Goal: Task Accomplishment & Management: Use online tool/utility

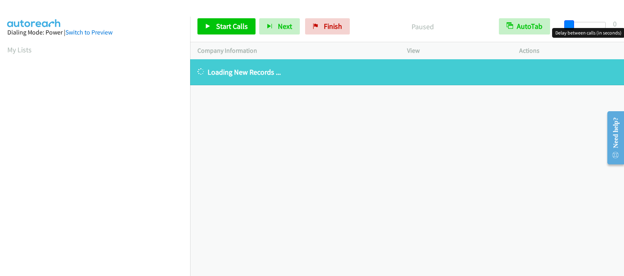
click at [570, 24] on span at bounding box center [569, 25] width 10 height 10
drag, startPoint x: 570, startPoint y: 24, endPoint x: 596, endPoint y: 27, distance: 26.1
click at [596, 27] on span at bounding box center [592, 25] width 10 height 10
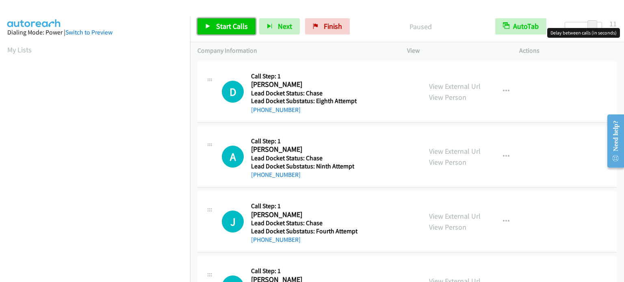
click at [234, 26] on span "Start Calls" at bounding box center [232, 26] width 32 height 9
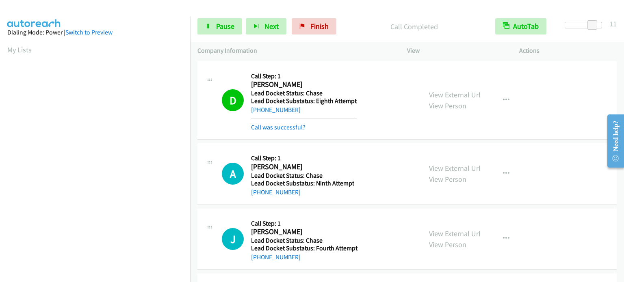
scroll to position [173, 0]
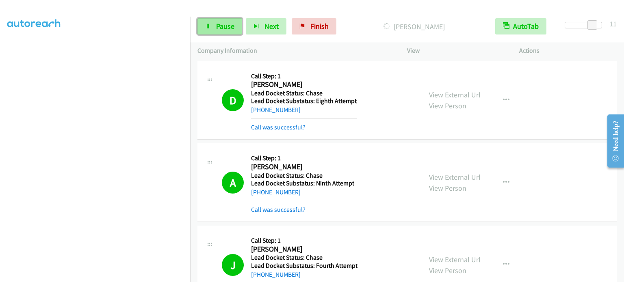
click at [217, 31] on link "Pause" at bounding box center [219, 26] width 45 height 16
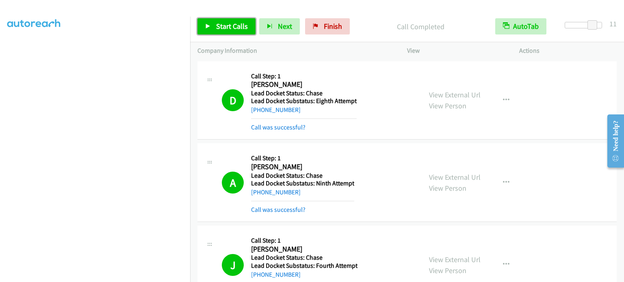
click at [216, 29] on span "Start Calls" at bounding box center [232, 26] width 32 height 9
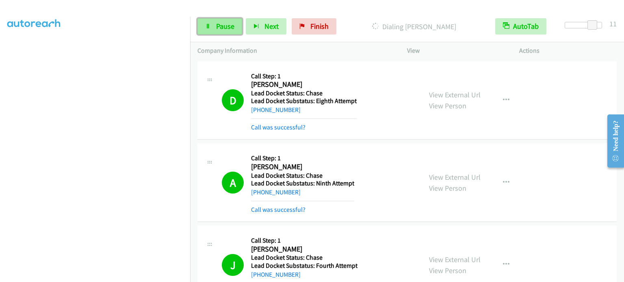
click at [232, 26] on span "Pause" at bounding box center [225, 26] width 18 height 9
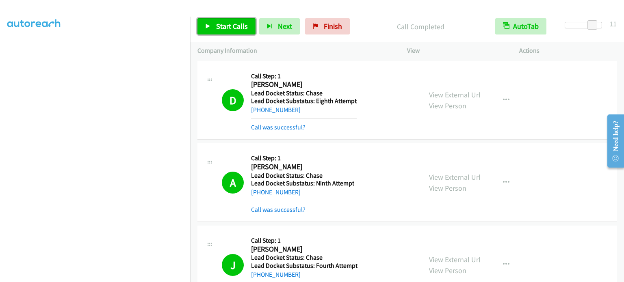
click at [225, 26] on span "Start Calls" at bounding box center [232, 26] width 32 height 9
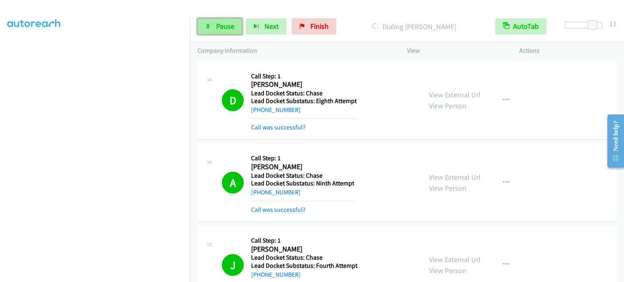
click at [226, 27] on span "Pause" at bounding box center [225, 26] width 18 height 9
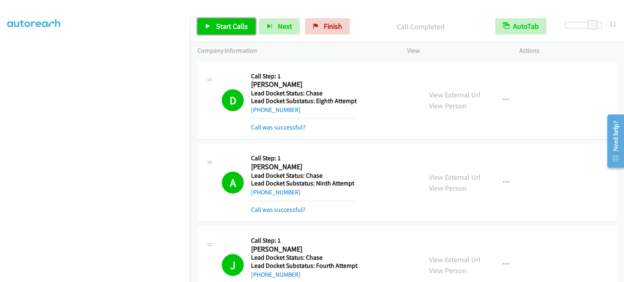
click at [210, 22] on link "Start Calls" at bounding box center [226, 26] width 58 height 16
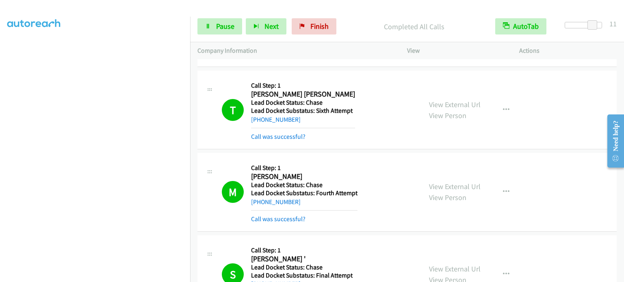
scroll to position [970, 0]
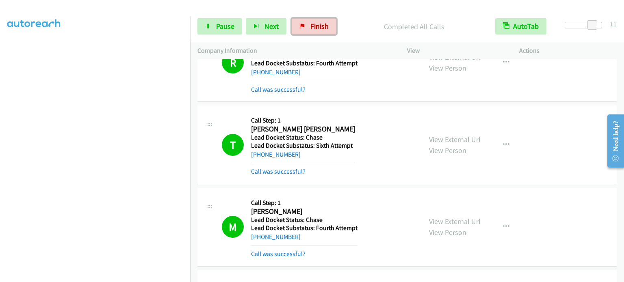
drag, startPoint x: 299, startPoint y: 25, endPoint x: 350, endPoint y: 30, distance: 51.4
click at [299, 25] on icon at bounding box center [302, 27] width 6 height 6
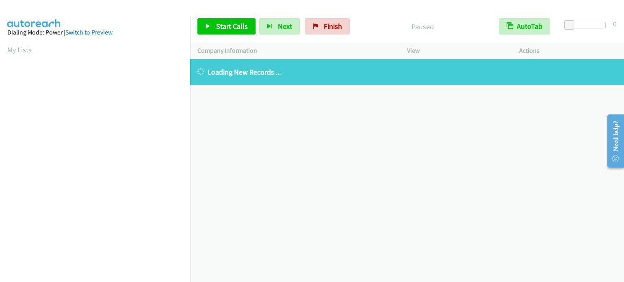
click at [13, 48] on link "My Lists" at bounding box center [19, 49] width 24 height 9
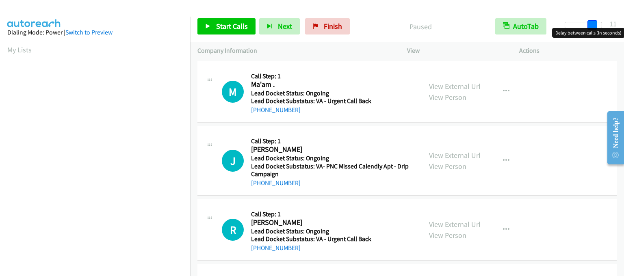
drag, startPoint x: 570, startPoint y: 26, endPoint x: 596, endPoint y: 30, distance: 26.4
click at [596, 30] on body "Start Calls Pause Next Finish Paused AutoTab AutoTab 11 Company Information Inf…" at bounding box center [312, 19] width 624 height 39
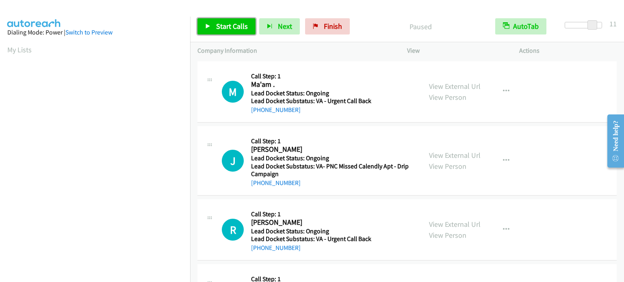
click at [242, 25] on span "Start Calls" at bounding box center [232, 26] width 32 height 9
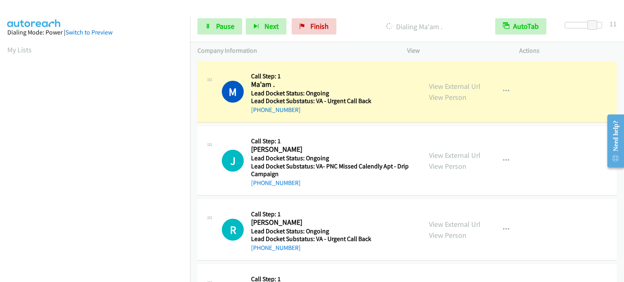
scroll to position [173, 0]
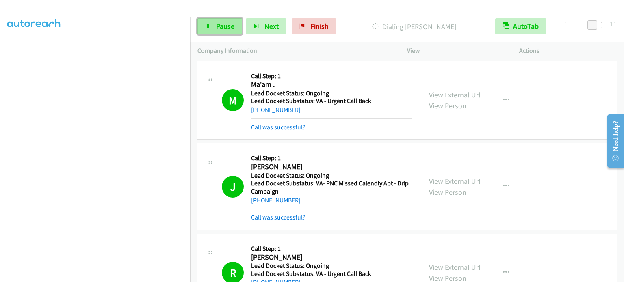
click at [227, 31] on link "Pause" at bounding box center [219, 26] width 45 height 16
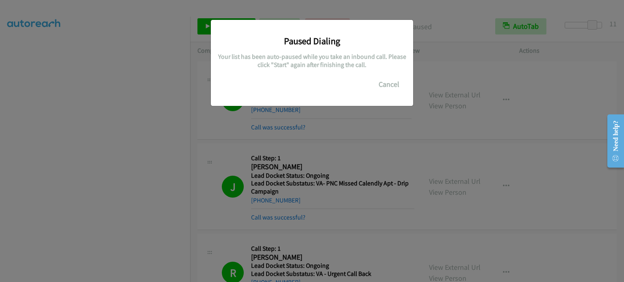
click at [71, 134] on div "Paused Dialing Your list has been auto-paused while you take an inbound call. P…" at bounding box center [312, 144] width 624 height 275
click at [283, 133] on div "Paused Dialing Your list has been auto-paused while you take an inbound call. P…" at bounding box center [312, 144] width 624 height 275
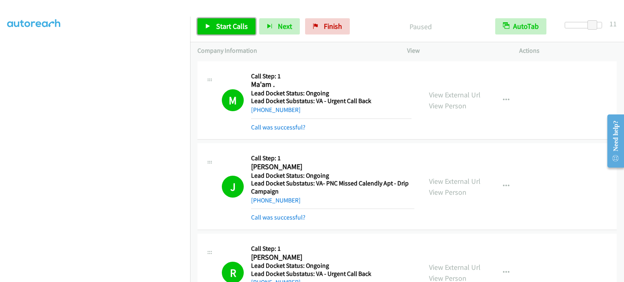
click at [227, 26] on span "Start Calls" at bounding box center [232, 26] width 32 height 9
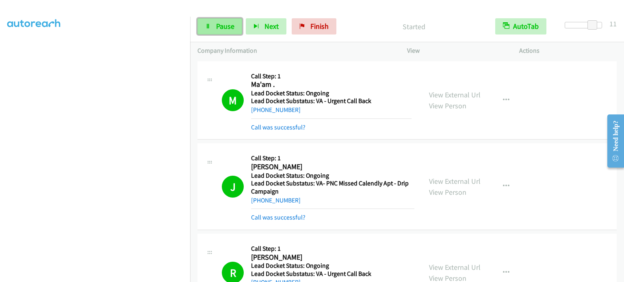
click at [225, 27] on span "Pause" at bounding box center [225, 26] width 18 height 9
